Goal: Communication & Community: Connect with others

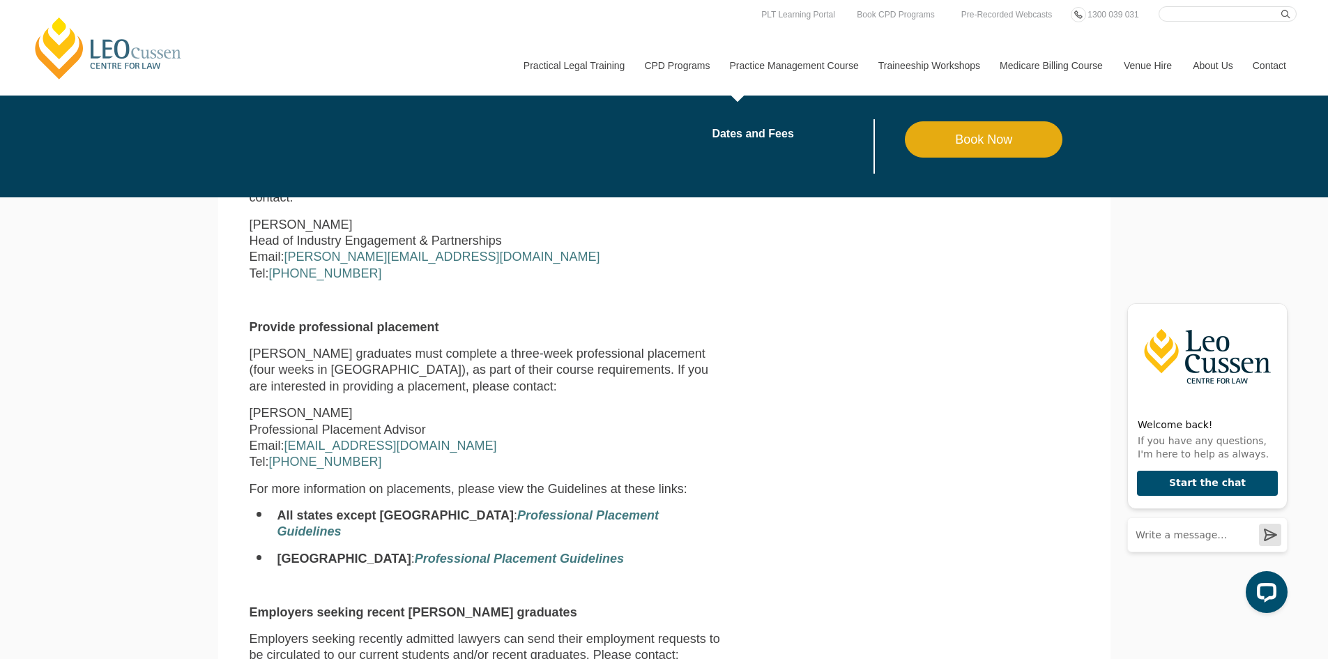
scroll to position [390, 0]
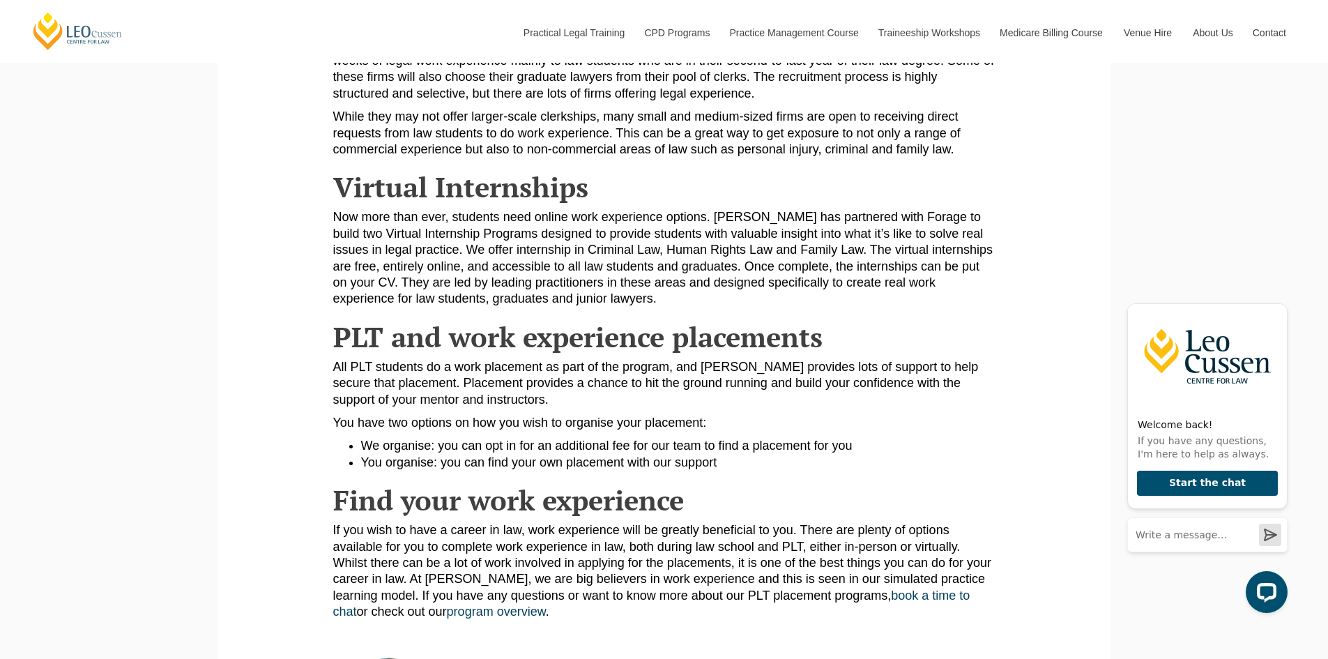
scroll to position [1325, 0]
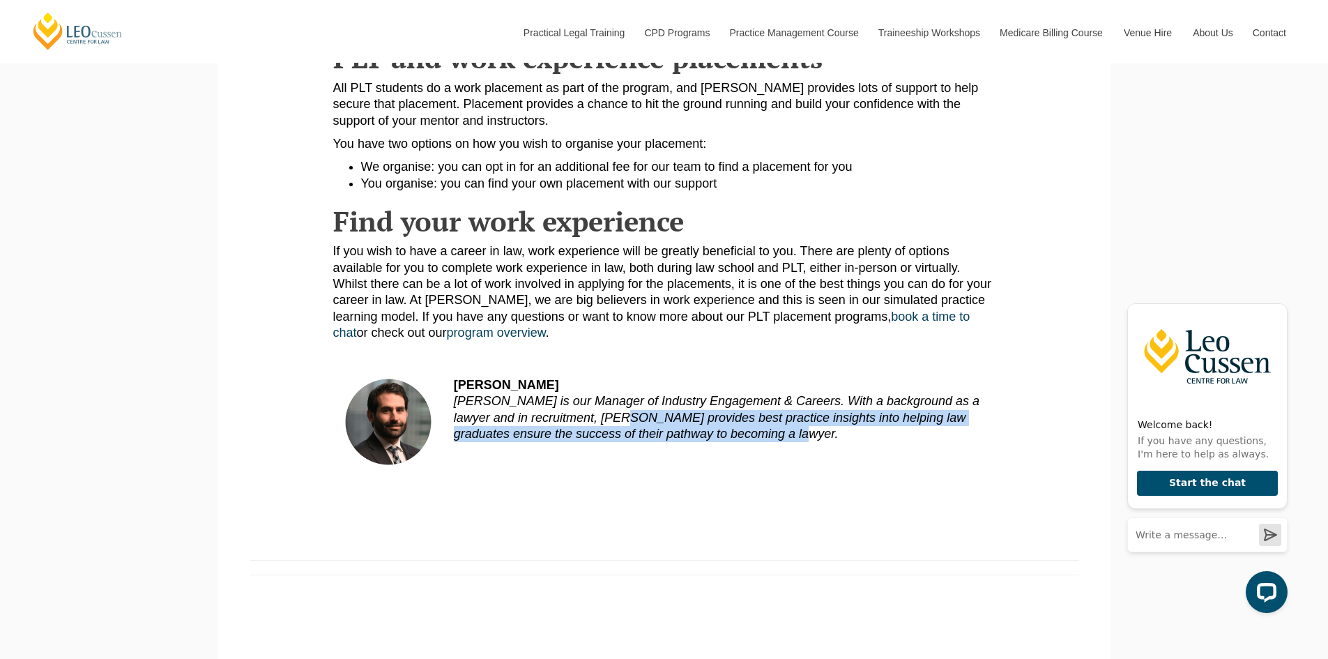
drag, startPoint x: 603, startPoint y: 415, endPoint x: 817, endPoint y: 434, distance: 214.8
click at [817, 434] on div "Alex Giannopoulos Alex Giannopoulos is our Manager of Industry Engagement & Car…" at bounding box center [719, 410] width 552 height 66
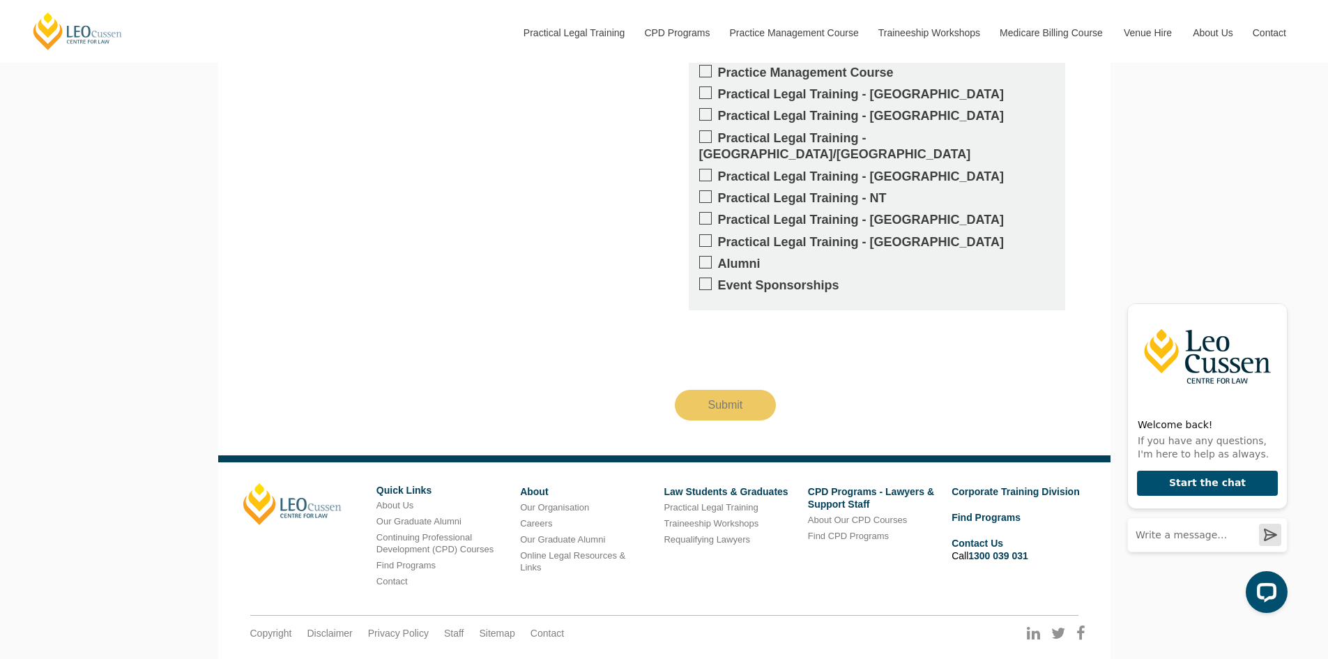
scroll to position [1902, 0]
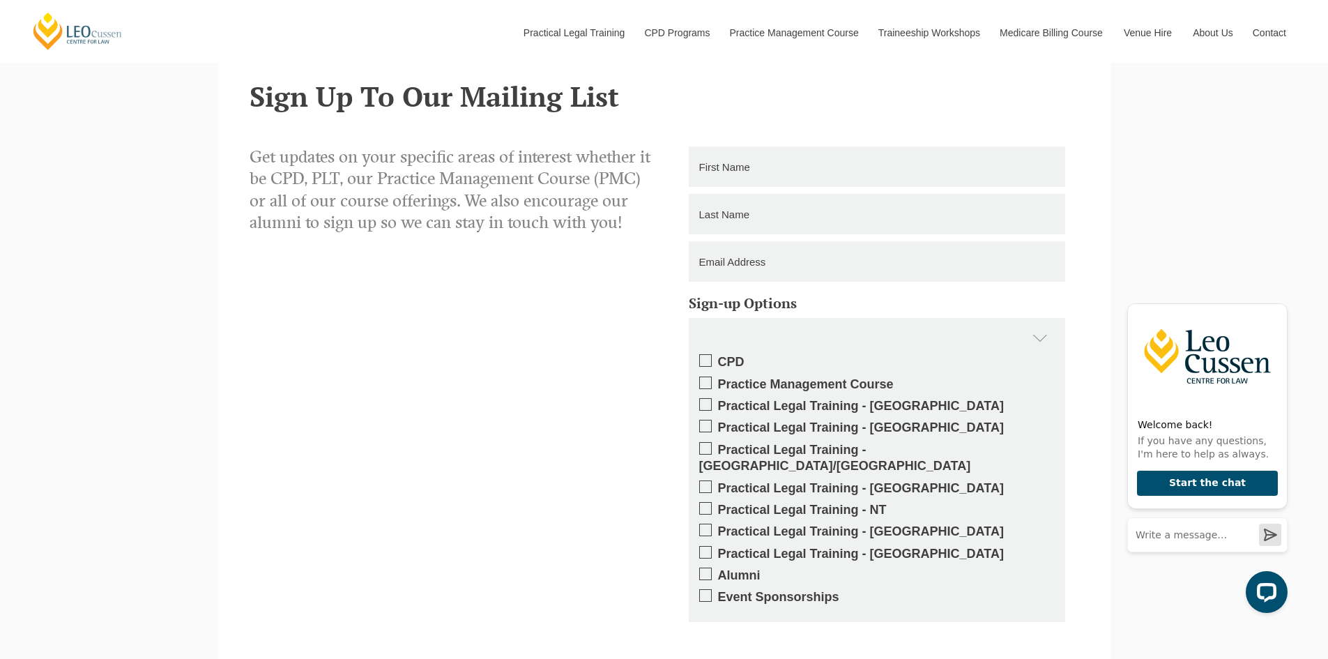
click at [703, 567] on span at bounding box center [705, 573] width 13 height 13
click at [718, 570] on input "Alumni" at bounding box center [718, 570] width 0 height 0
click at [722, 174] on input "text" at bounding box center [877, 166] width 376 height 40
type input "Laura"
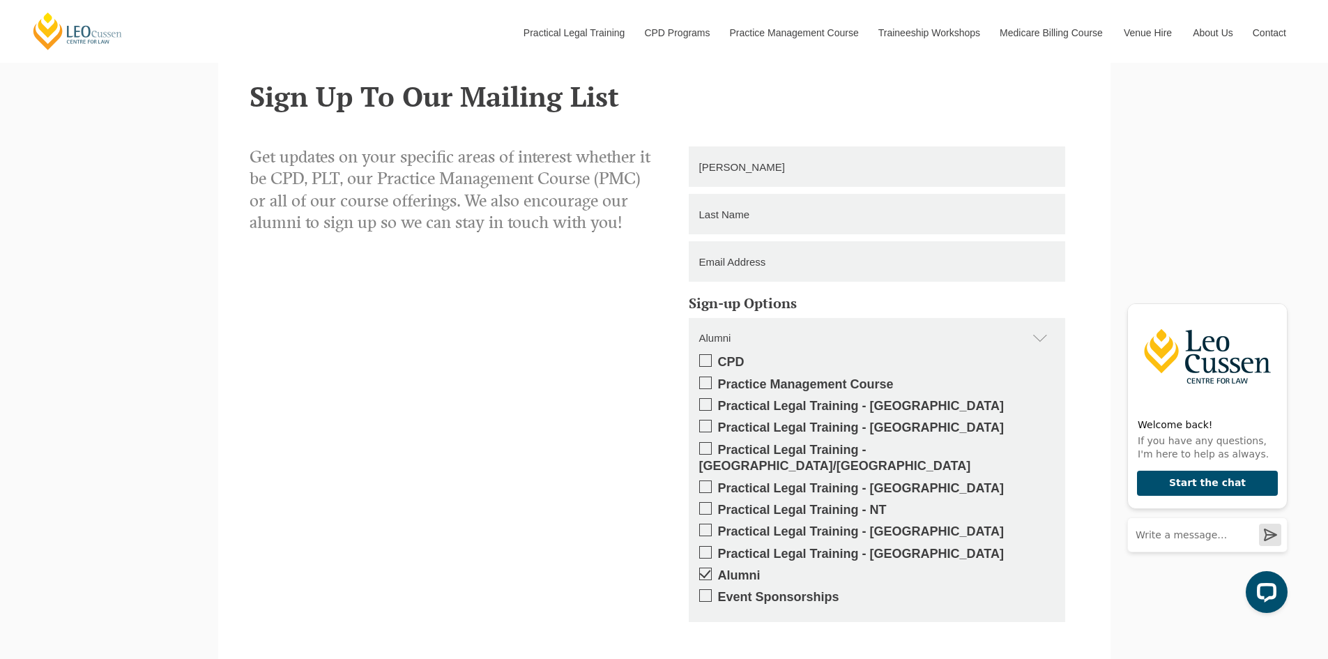
click at [751, 204] on input "text" at bounding box center [877, 214] width 376 height 40
type input "Wang"
click at [742, 266] on input "email" at bounding box center [877, 261] width 376 height 40
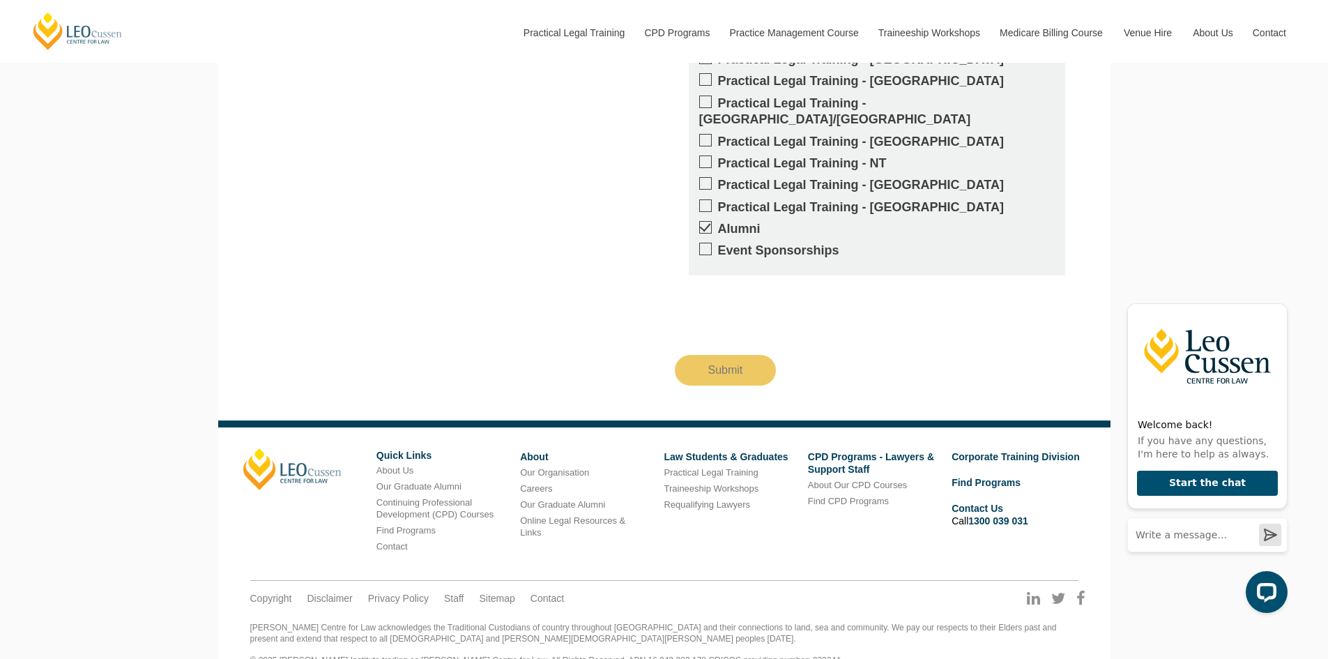
scroll to position [2251, 0]
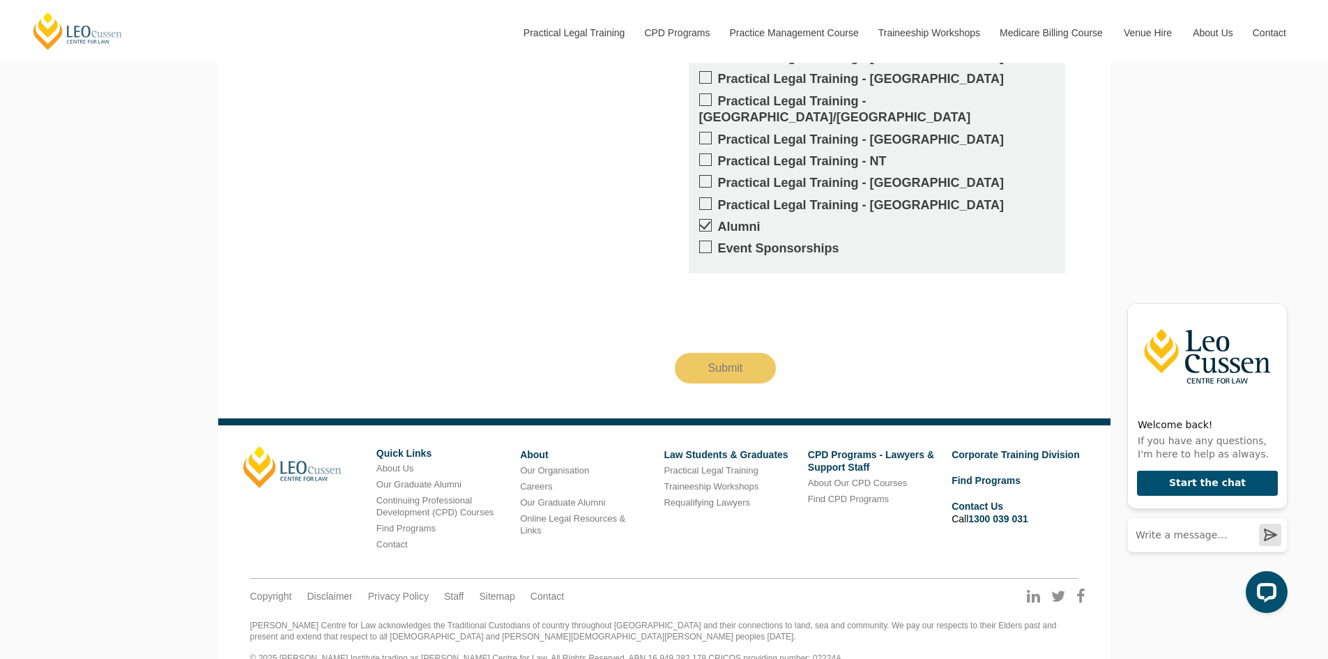
type input "laura@arklms.com"
drag, startPoint x: 595, startPoint y: 483, endPoint x: 393, endPoint y: 238, distance: 317.5
click at [394, 238] on div "Get updates on your specific areas of interest whether it be CPD, PLT, our Prac…" at bounding box center [664, 91] width 850 height 586
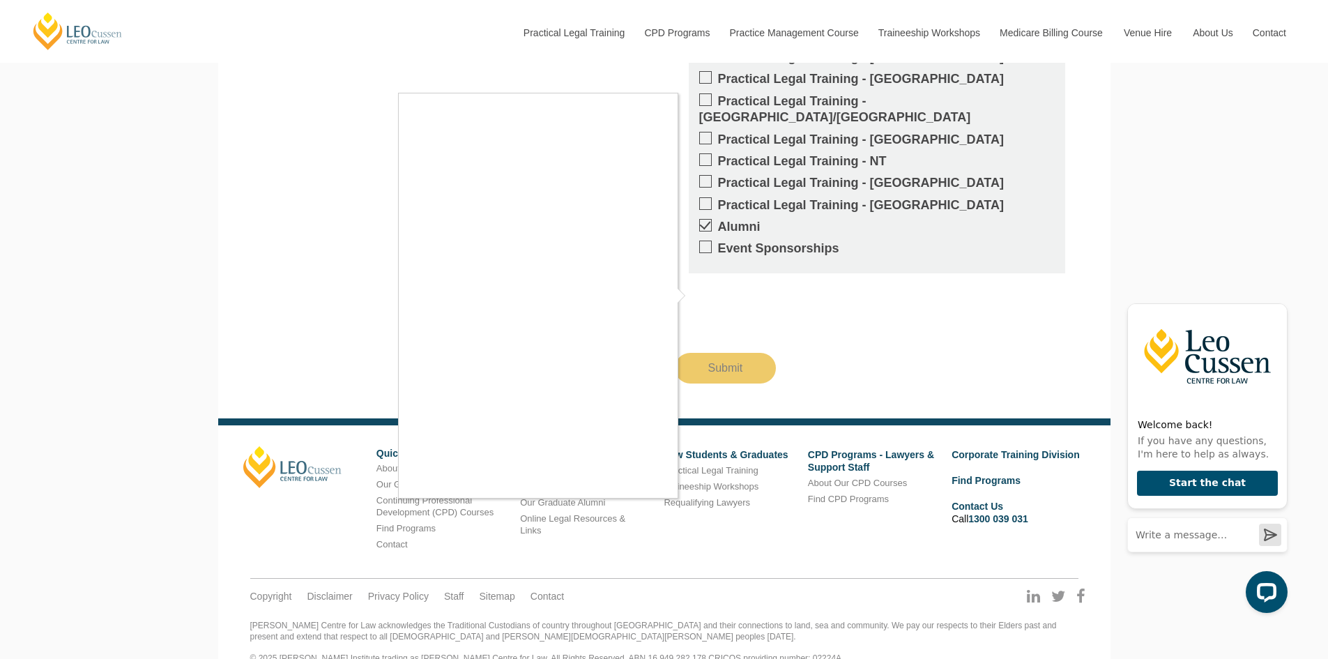
click at [327, 296] on div at bounding box center [664, 329] width 1328 height 659
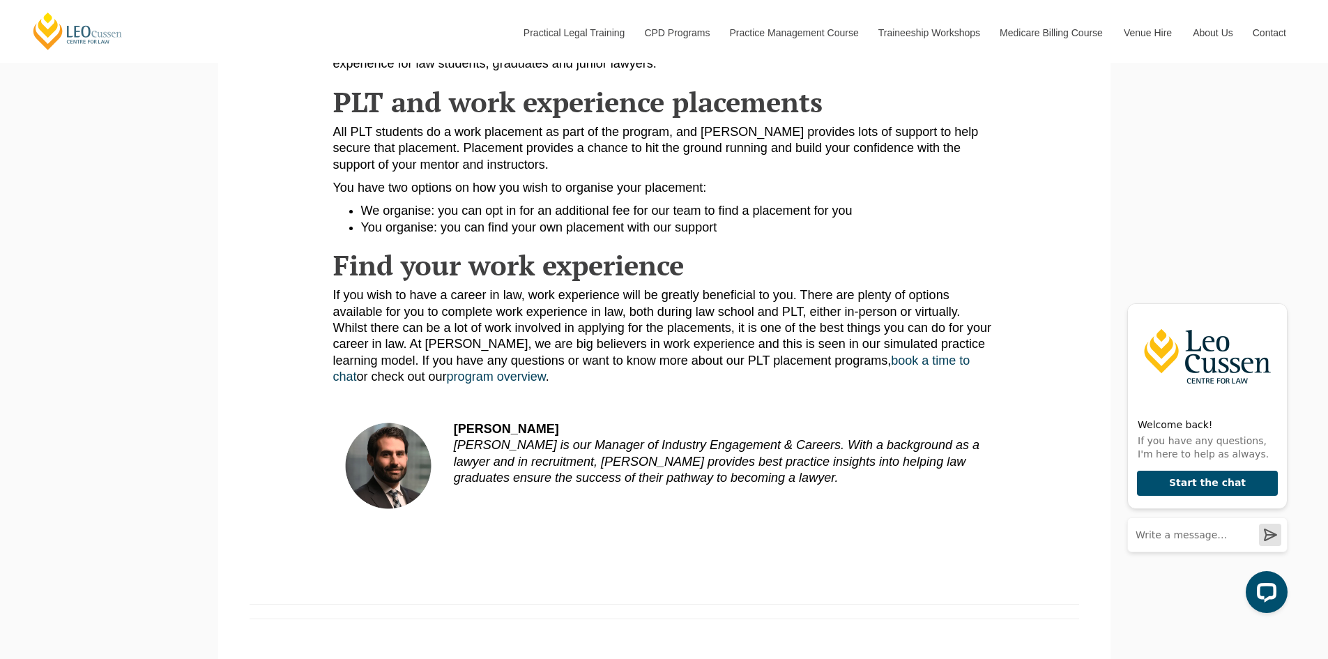
scroll to position [1066, 0]
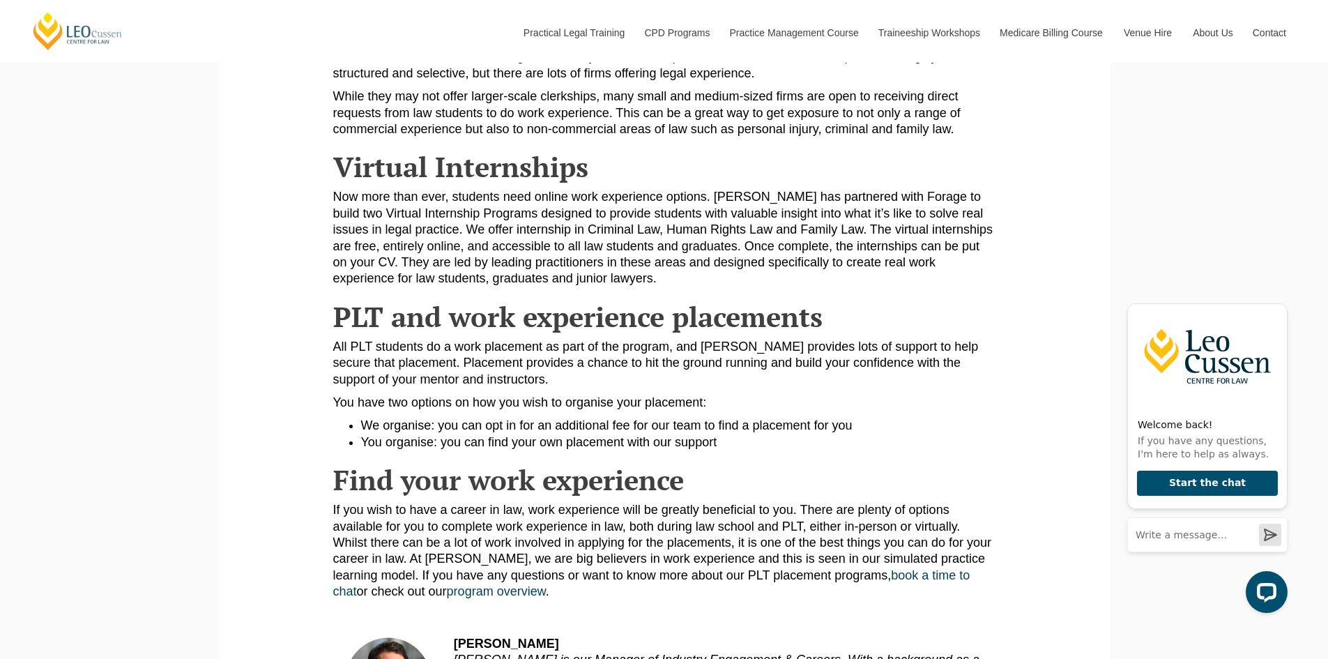
drag, startPoint x: 481, startPoint y: 480, endPoint x: 268, endPoint y: 406, distance: 224.9
click at [268, 406] on section "Becoming a lawyer requires so much academic work and yet law firms seek law gra…" at bounding box center [664, 21] width 871 height 1565
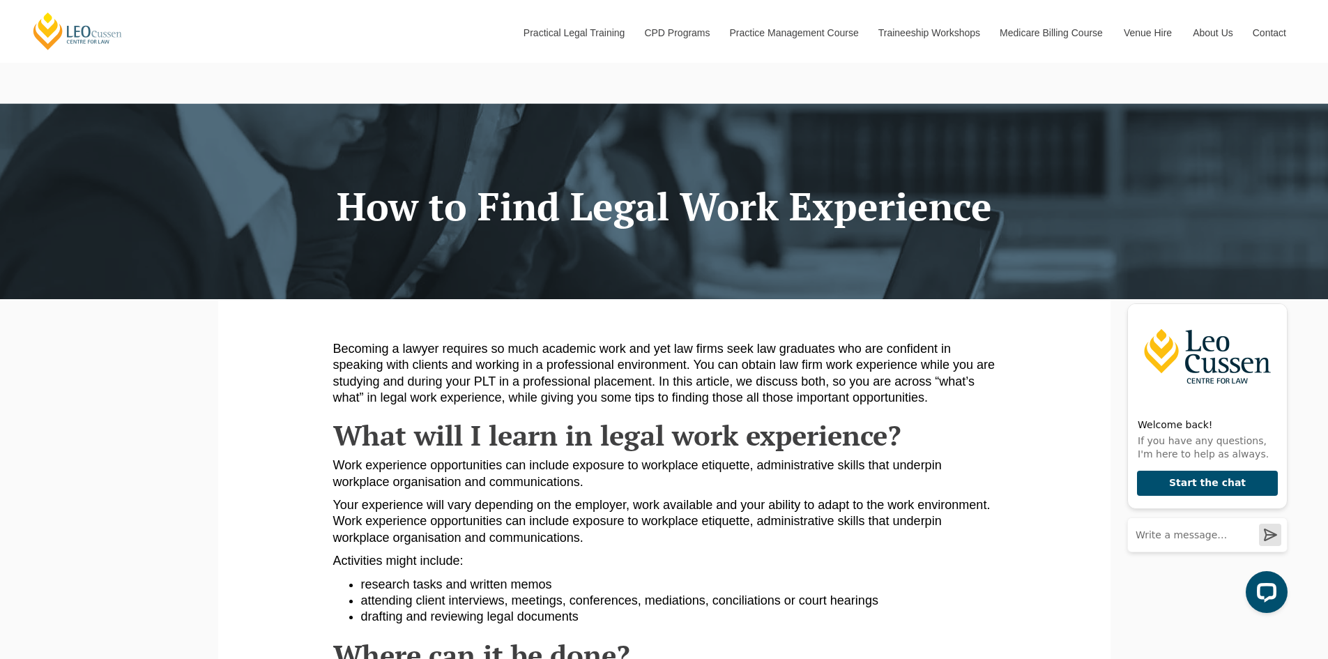
scroll to position [0, 0]
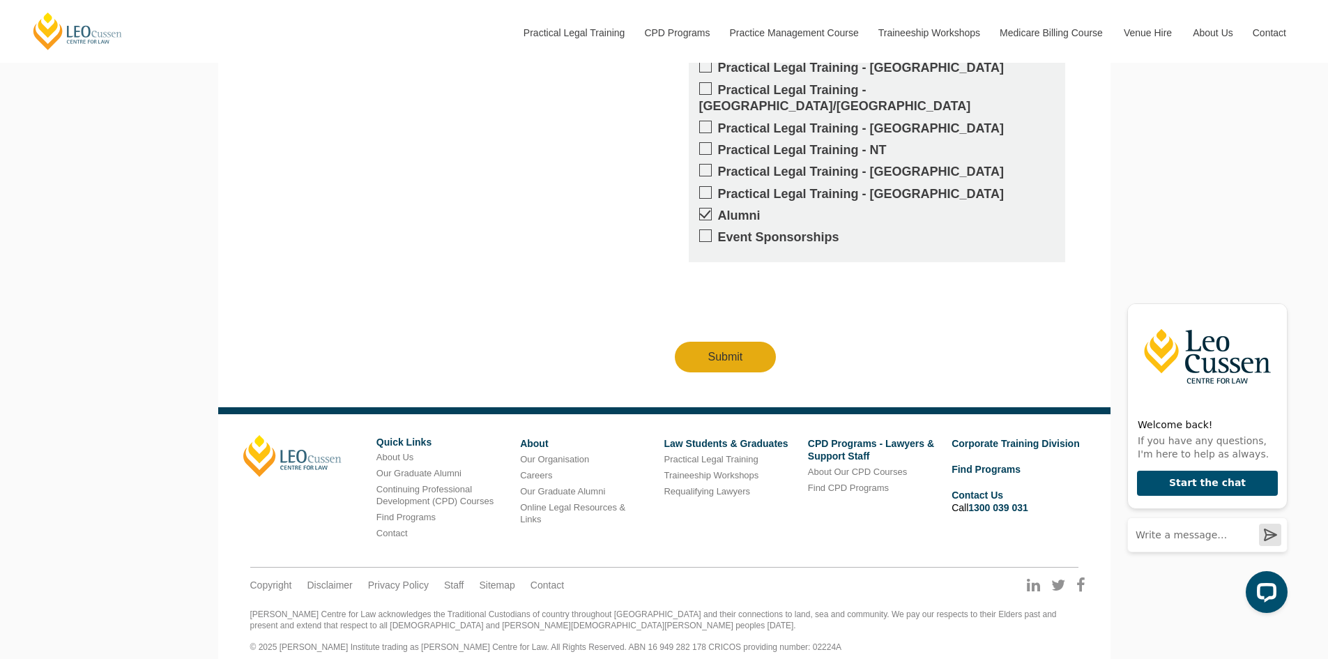
click at [518, 315] on div "Get updates on your specific areas of interest whether it be CPD, PLT, our Prac…" at bounding box center [664, 80] width 850 height 586
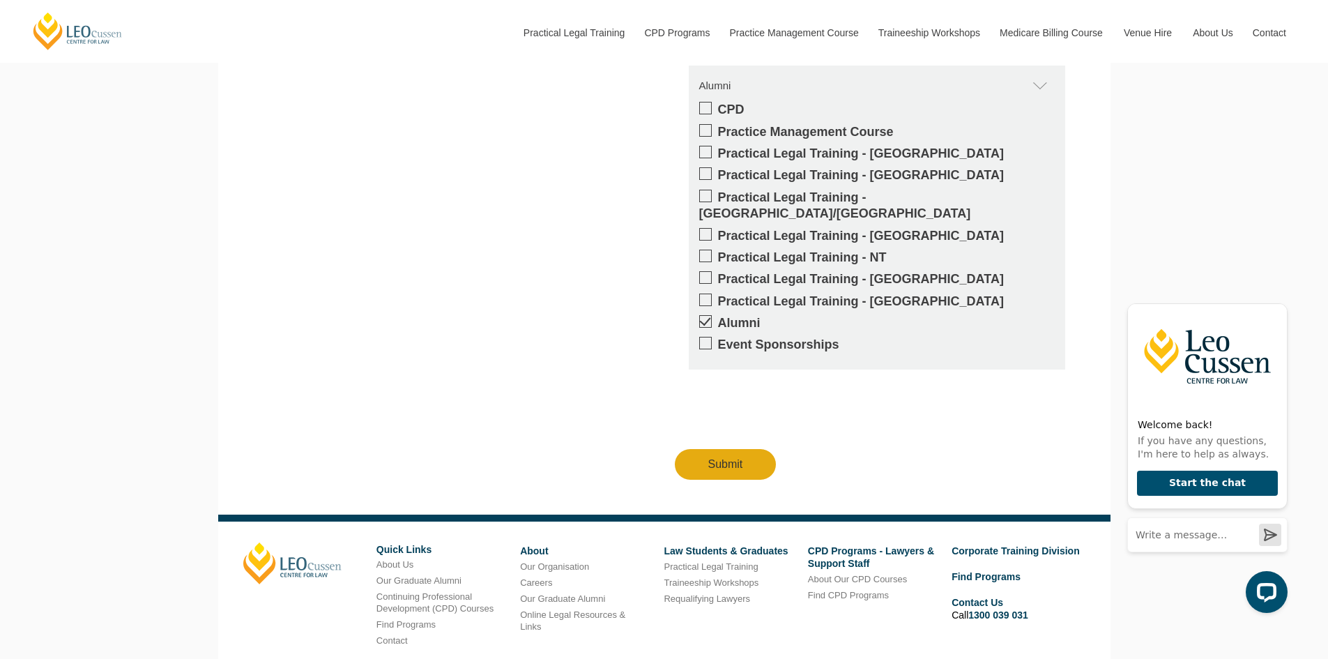
scroll to position [1983, 0]
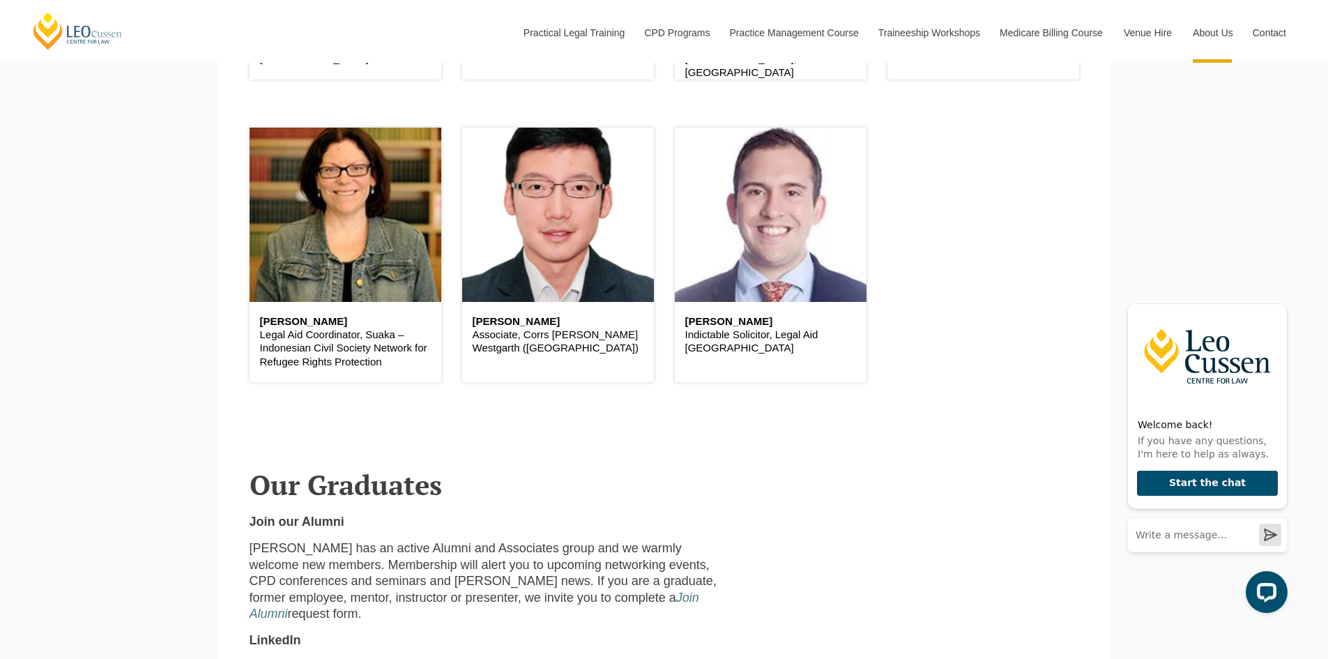
scroll to position [1743, 0]
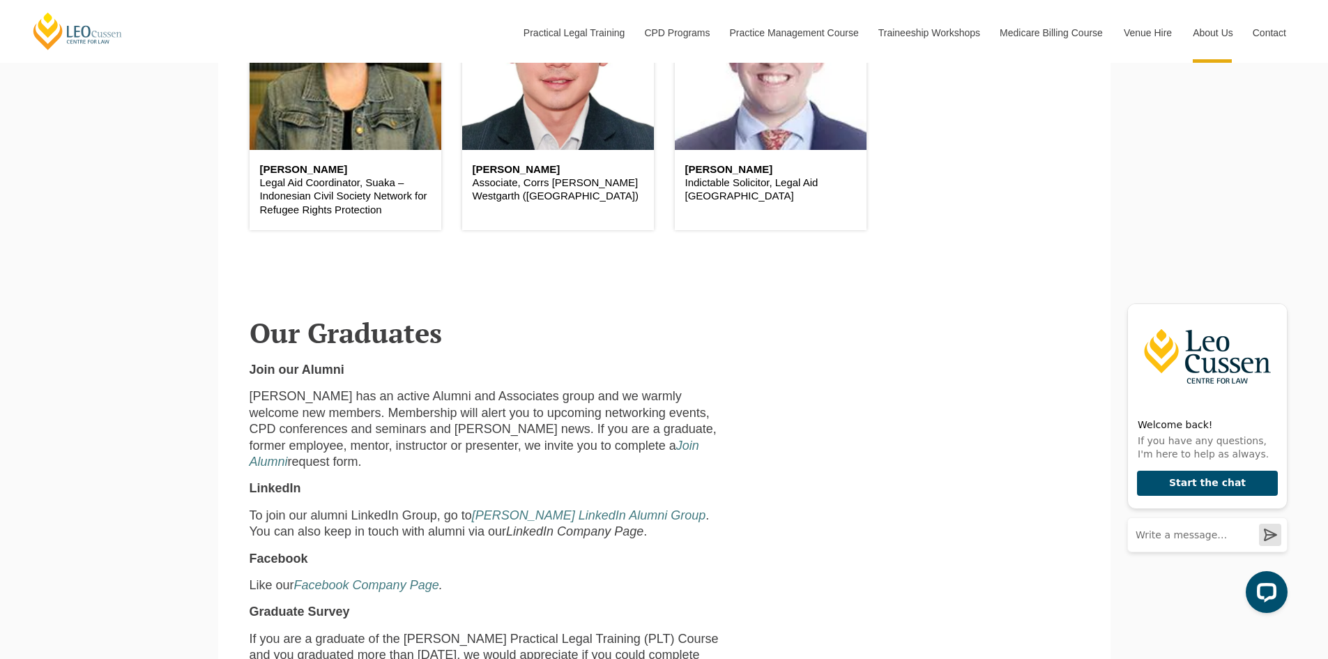
click at [790, 505] on div "Join our Alumni Leo Cussen has an active Alumni and Associates group and we war…" at bounding box center [664, 526] width 850 height 328
click at [885, 452] on div "Join our Alumni Leo Cussen has an active Alumni and Associates group and we war…" at bounding box center [664, 526] width 850 height 328
click at [589, 514] on em "Leo Cussen LinkedIn Alumni Group" at bounding box center [589, 515] width 234 height 14
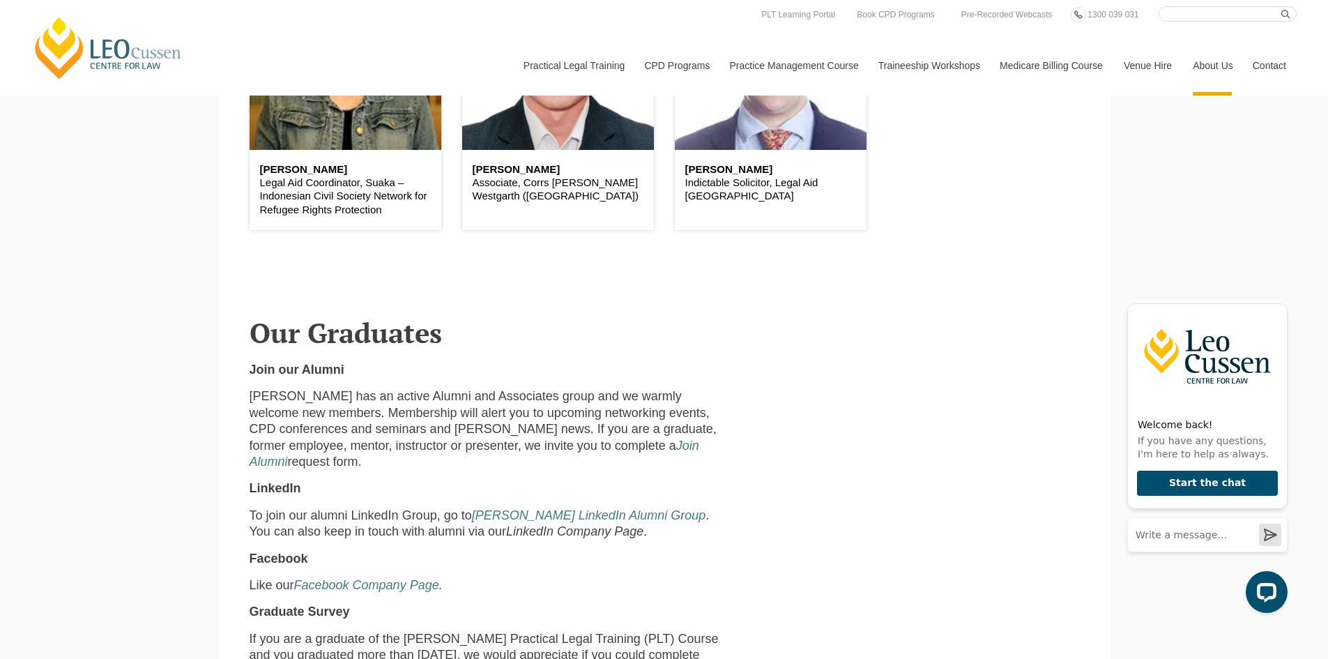
click at [855, 528] on div "Join our Alumni Leo Cussen has an active Alumni and Associates group and we war…" at bounding box center [664, 526] width 850 height 328
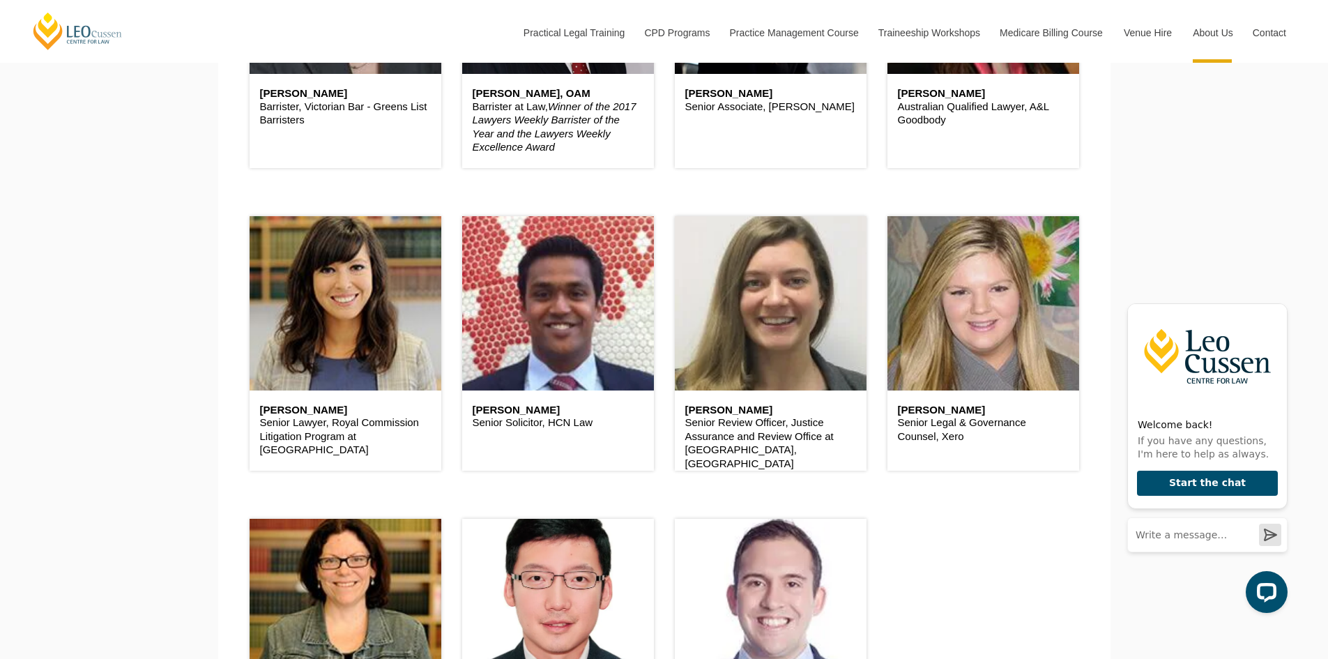
scroll to position [1180, 0]
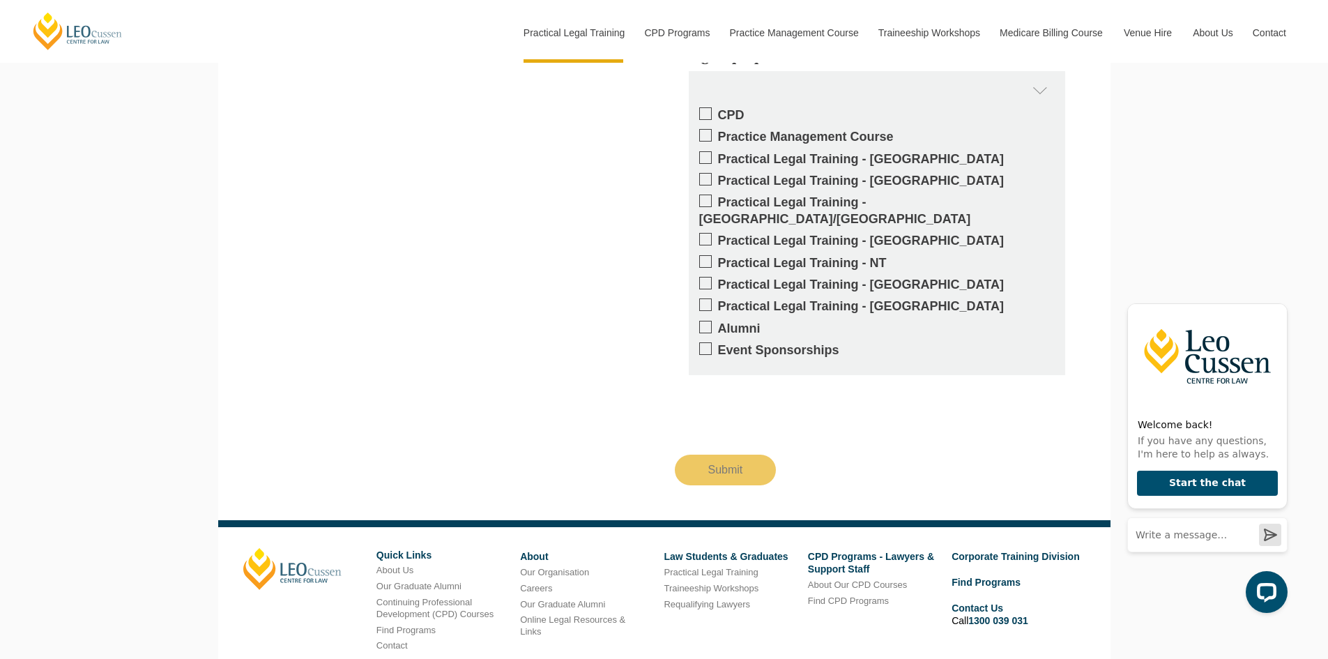
scroll to position [1460, 0]
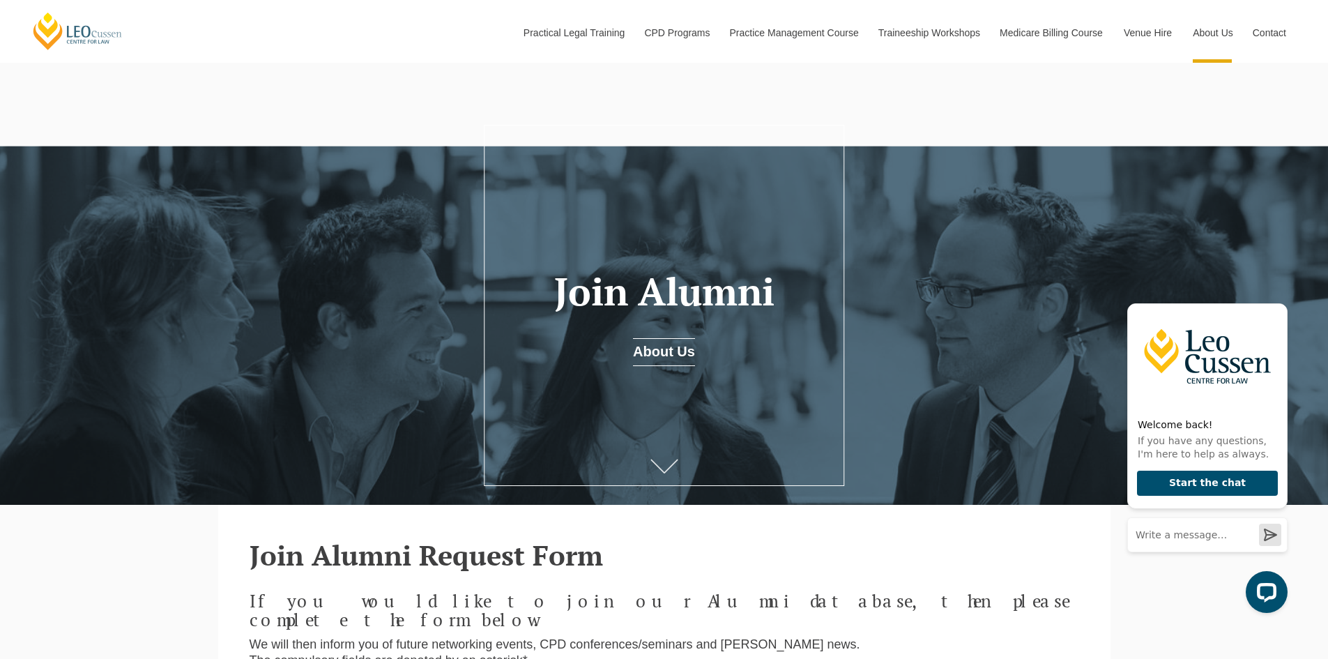
scroll to position [349, 0]
